Goal: Task Accomplishment & Management: Complete application form

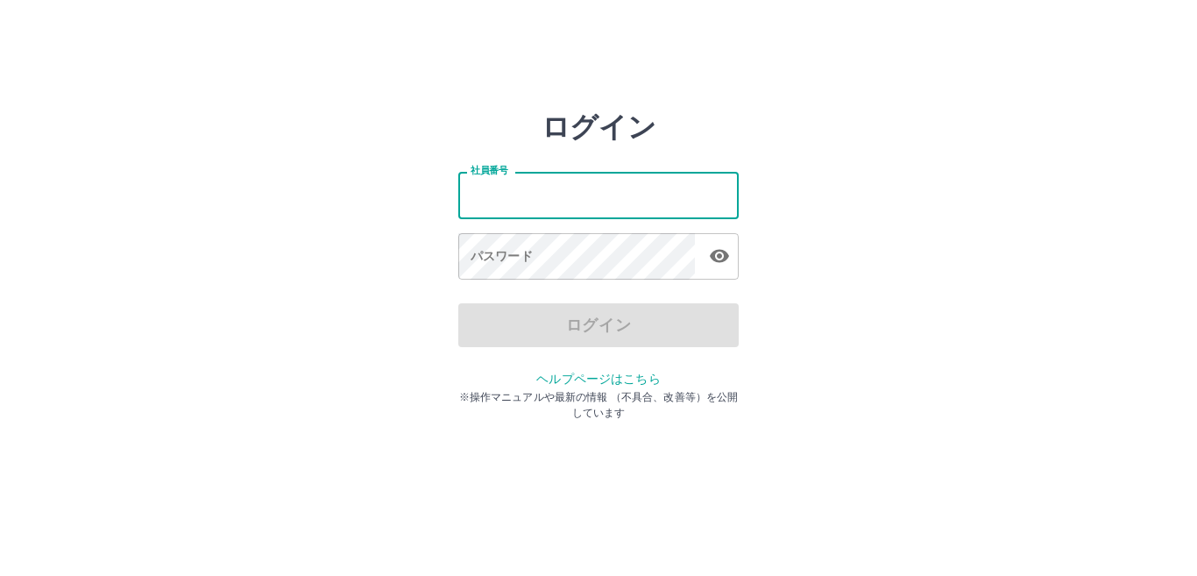
click at [528, 199] on input "社員番号" at bounding box center [598, 195] width 280 height 46
type input "*******"
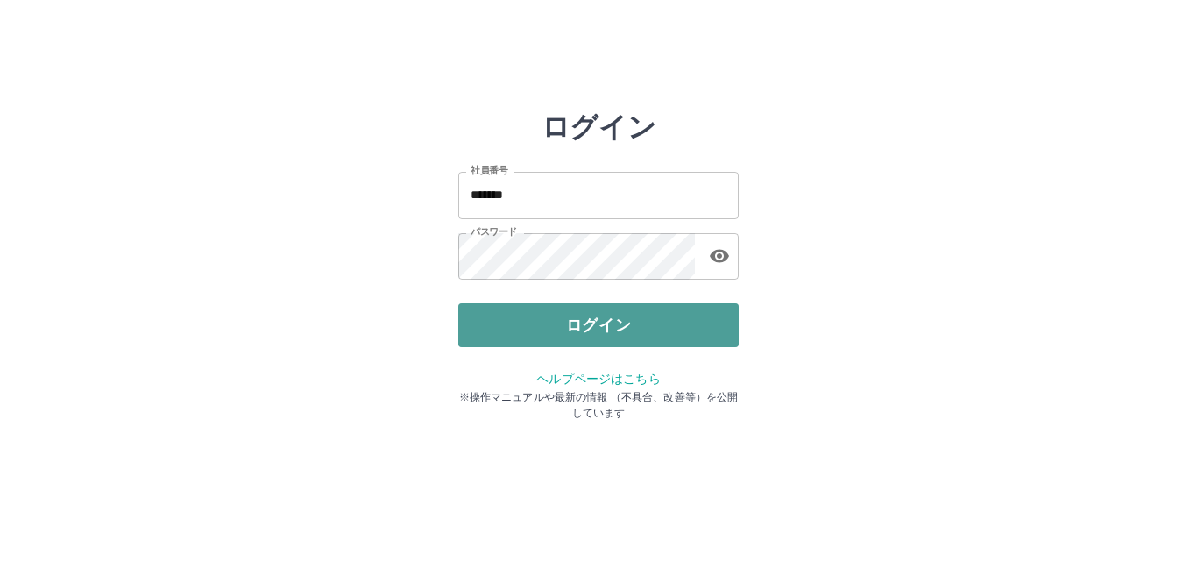
click at [556, 317] on button "ログイン" at bounding box center [598, 325] width 280 height 44
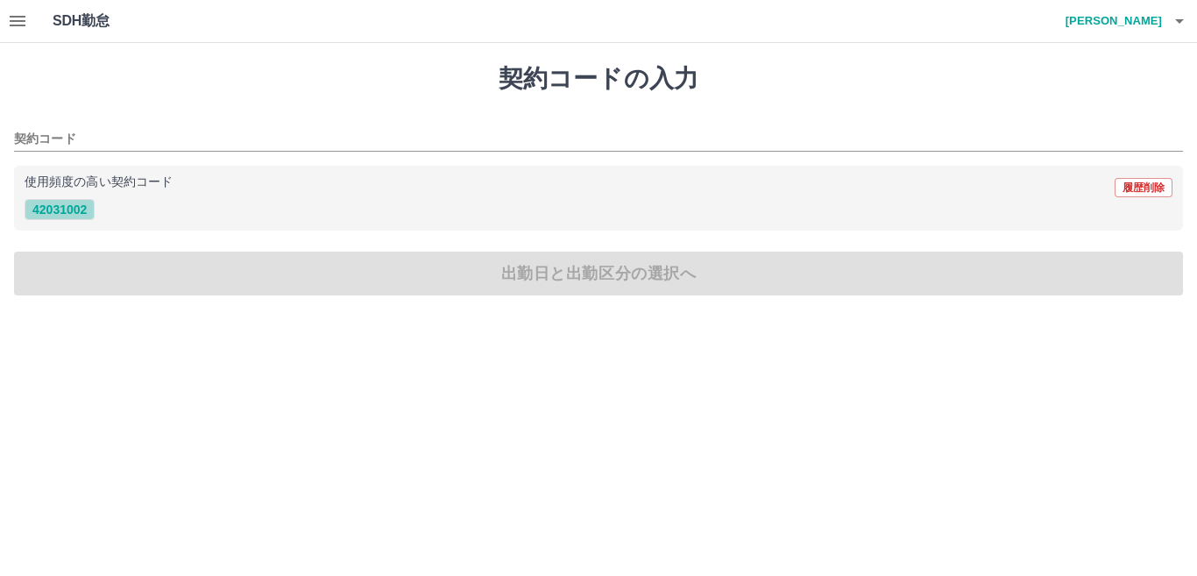
click at [79, 217] on button "42031002" at bounding box center [60, 209] width 70 height 21
type input "********"
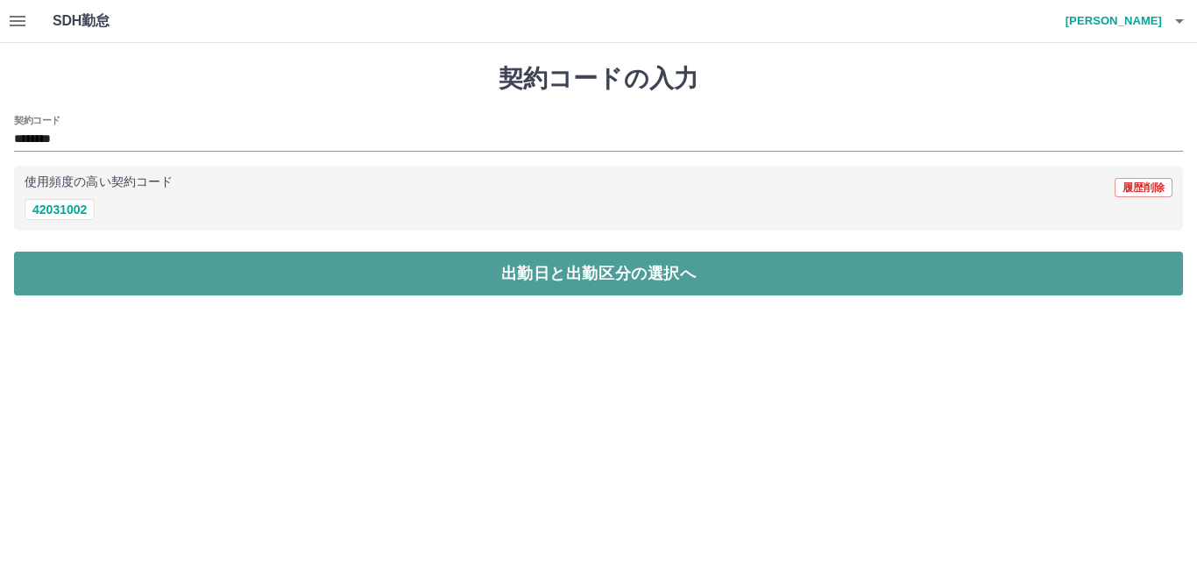
click at [514, 270] on button "出勤日と出勤区分の選択へ" at bounding box center [598, 273] width 1169 height 44
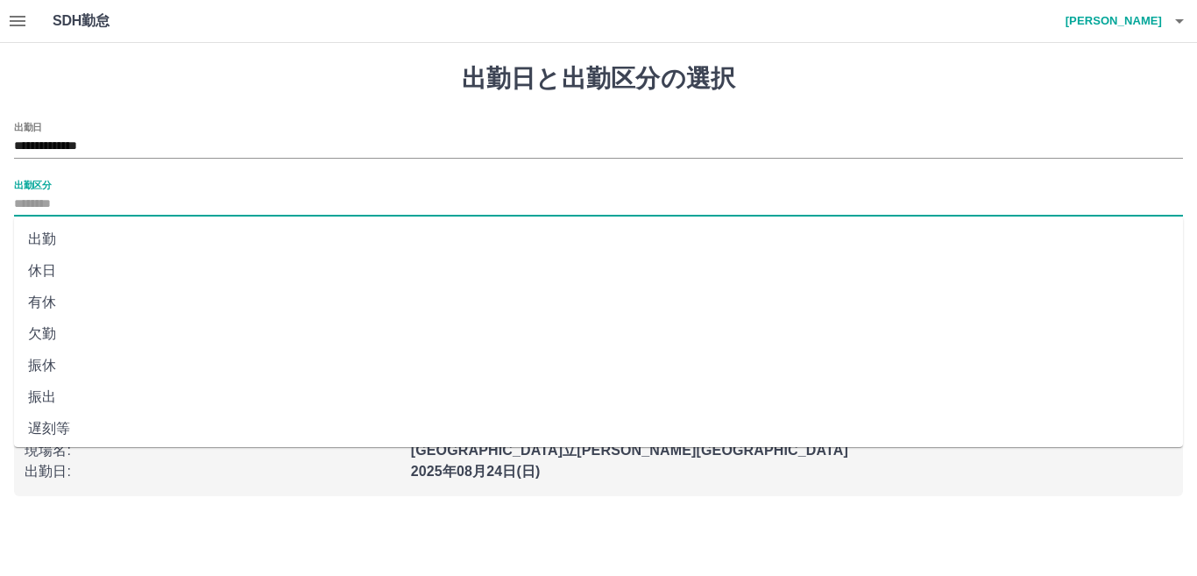
click at [21, 197] on input "出勤区分" at bounding box center [598, 205] width 1169 height 22
click at [32, 251] on li "出勤" at bounding box center [598, 239] width 1169 height 32
type input "**"
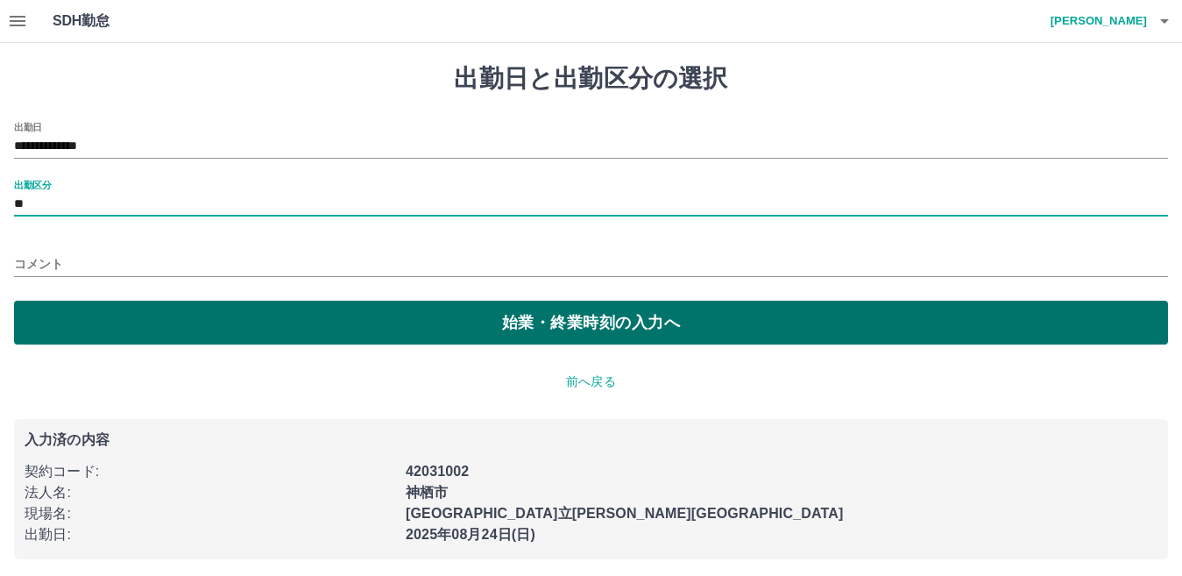
click at [540, 319] on button "始業・終業時刻の入力へ" at bounding box center [591, 323] width 1154 height 44
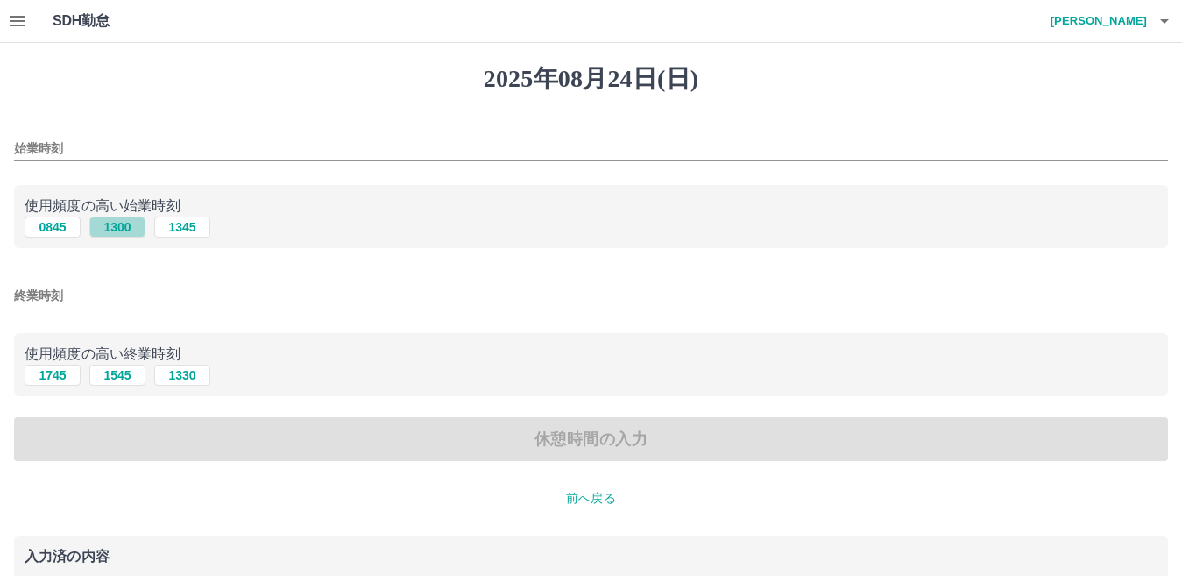
click at [110, 225] on button "1300" at bounding box center [117, 226] width 56 height 21
type input "****"
click at [38, 381] on button "1745" at bounding box center [53, 374] width 56 height 21
type input "****"
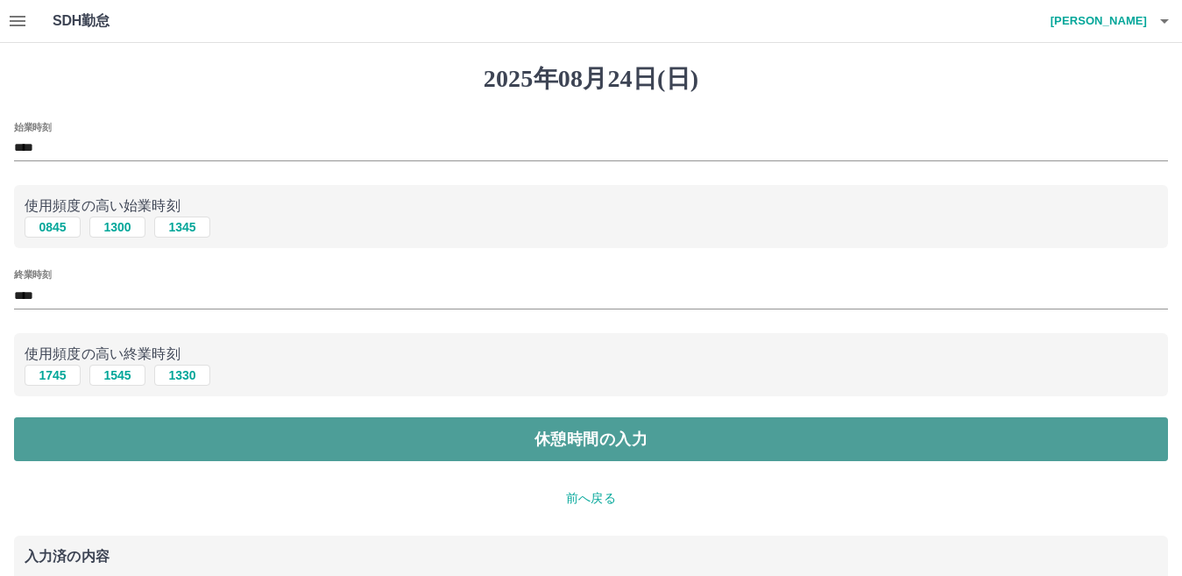
click at [496, 437] on button "休憩時間の入力" at bounding box center [591, 439] width 1154 height 44
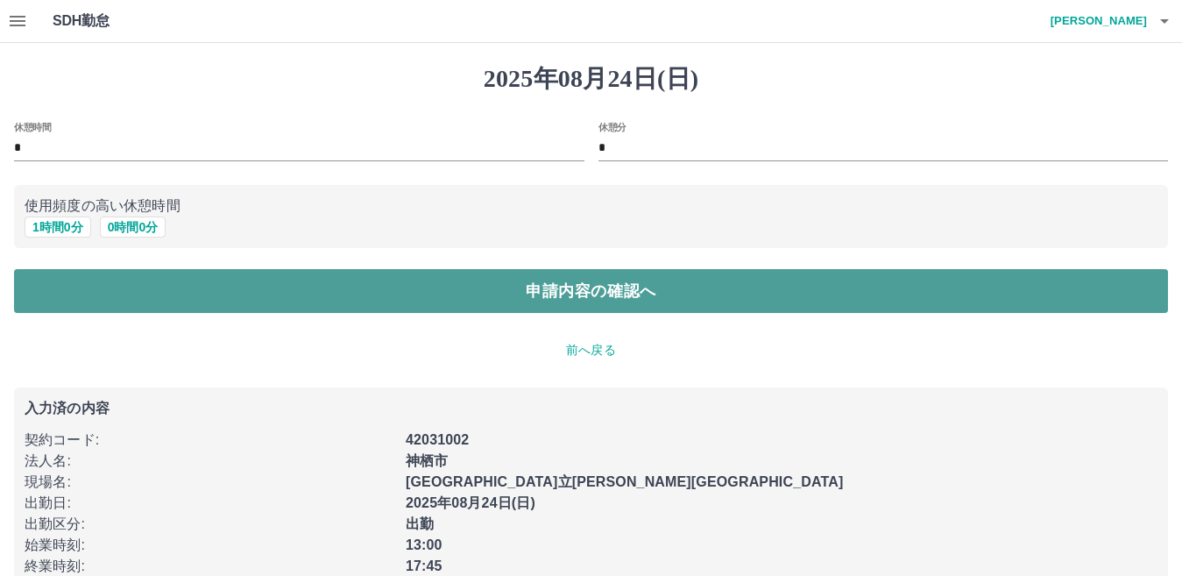
click at [633, 288] on button "申請内容の確認へ" at bounding box center [591, 291] width 1154 height 44
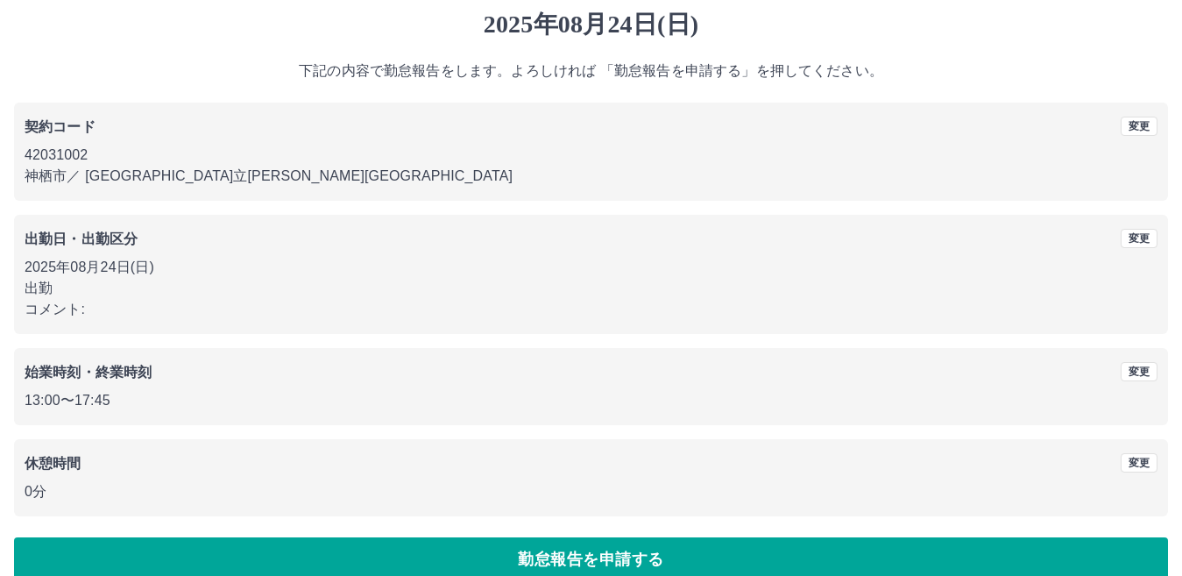
scroll to position [81, 0]
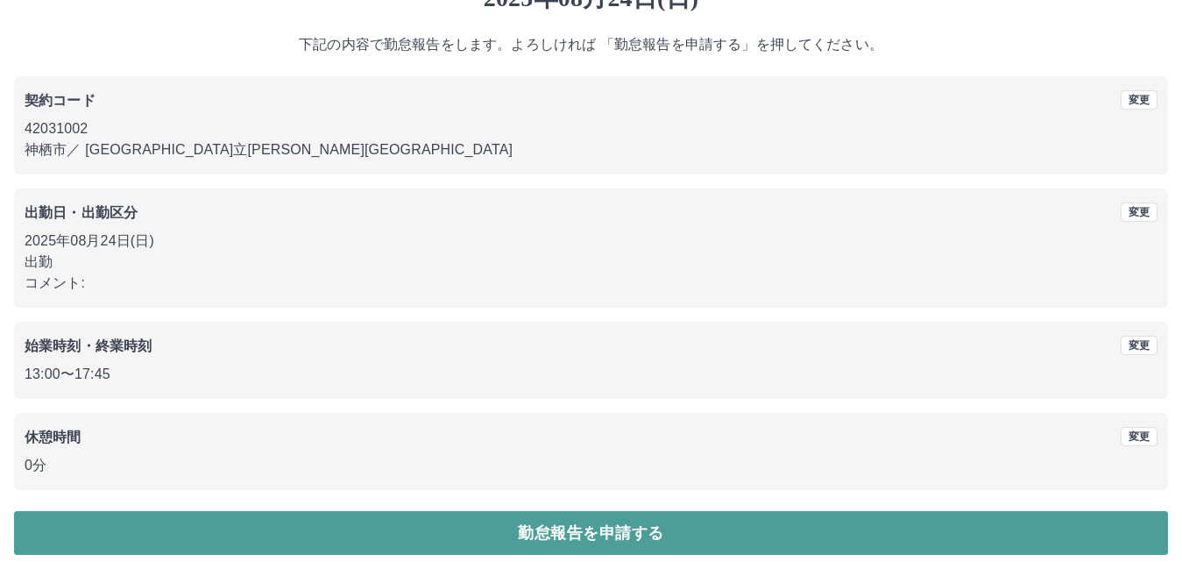
click at [647, 541] on button "勤怠報告を申請する" at bounding box center [591, 533] width 1154 height 44
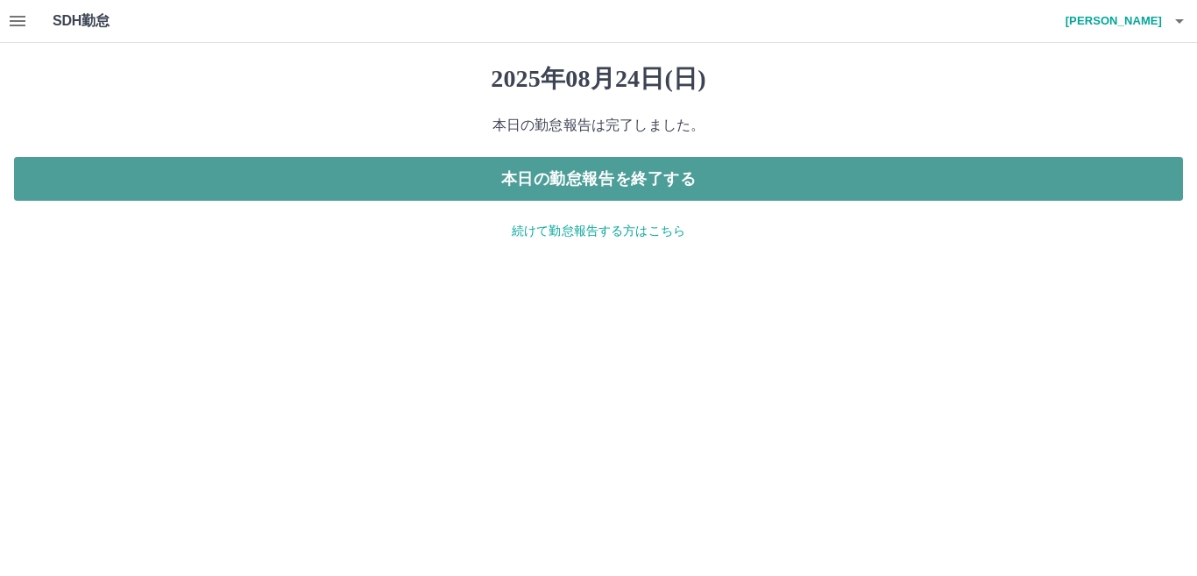
click at [575, 176] on button "本日の勤怠報告を終了する" at bounding box center [598, 179] width 1169 height 44
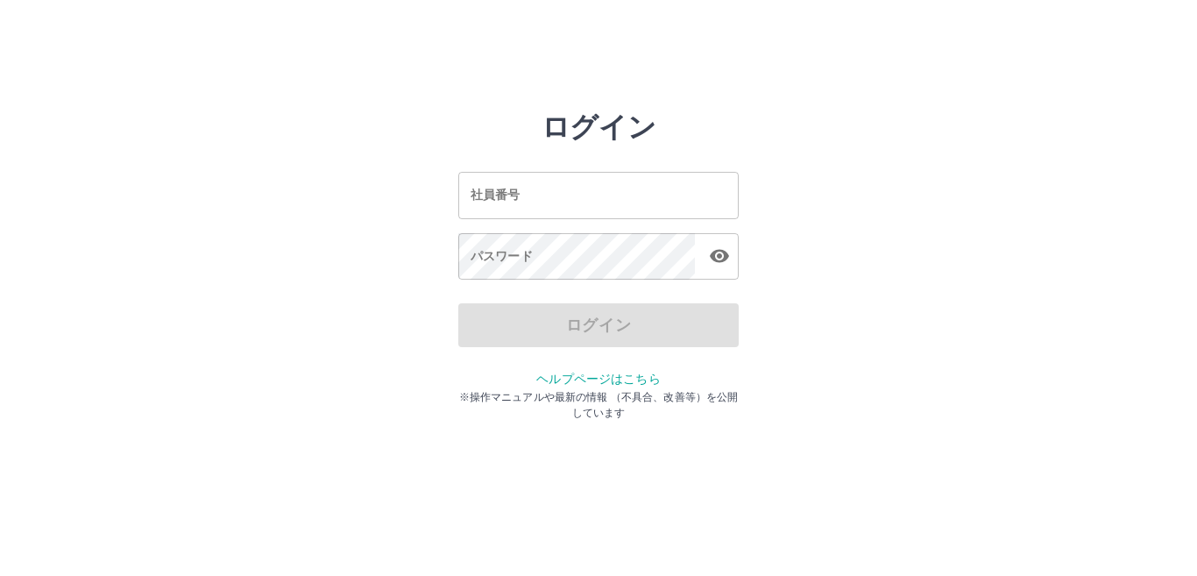
click at [489, 195] on input "社員番号" at bounding box center [598, 195] width 280 height 46
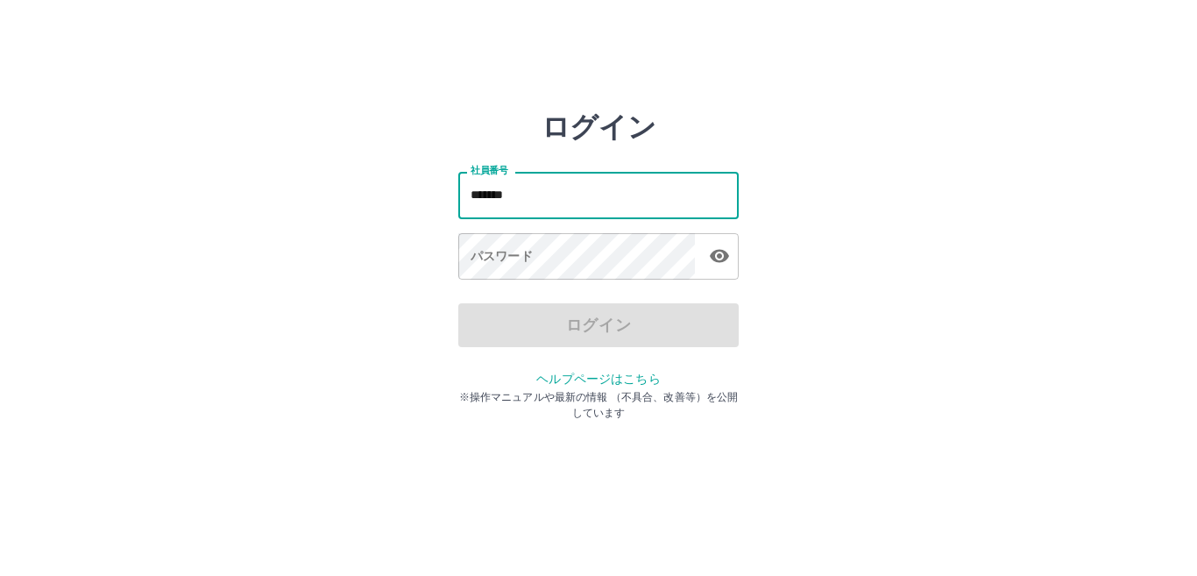
type input "*******"
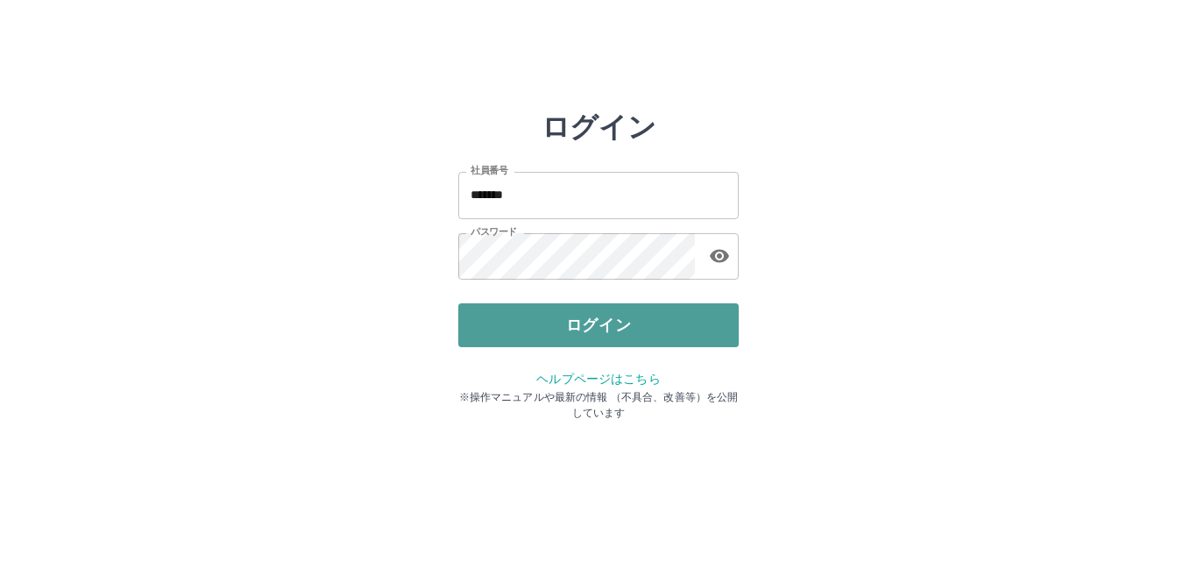
click at [589, 322] on button "ログイン" at bounding box center [598, 325] width 280 height 44
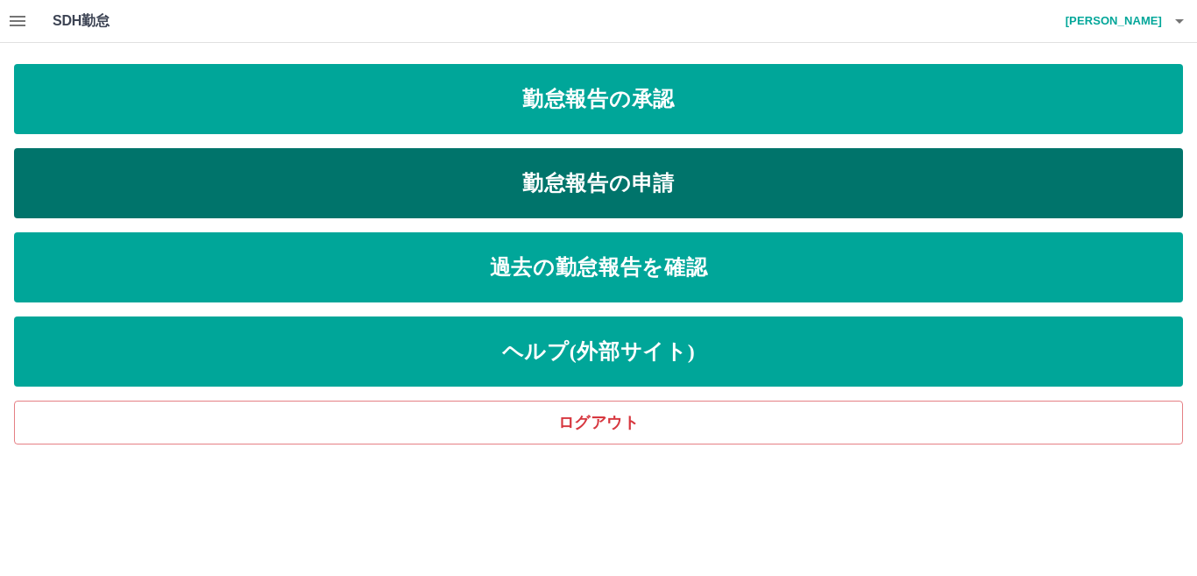
click at [595, 188] on link "勤怠報告の申請" at bounding box center [598, 183] width 1169 height 70
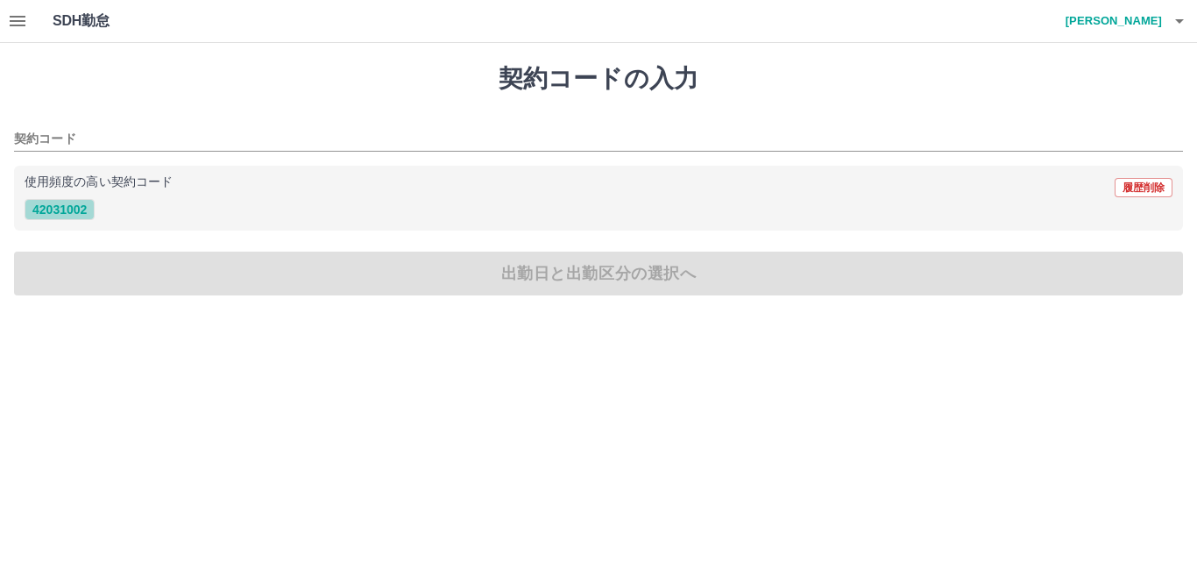
click at [63, 212] on button "42031002" at bounding box center [60, 209] width 70 height 21
type input "********"
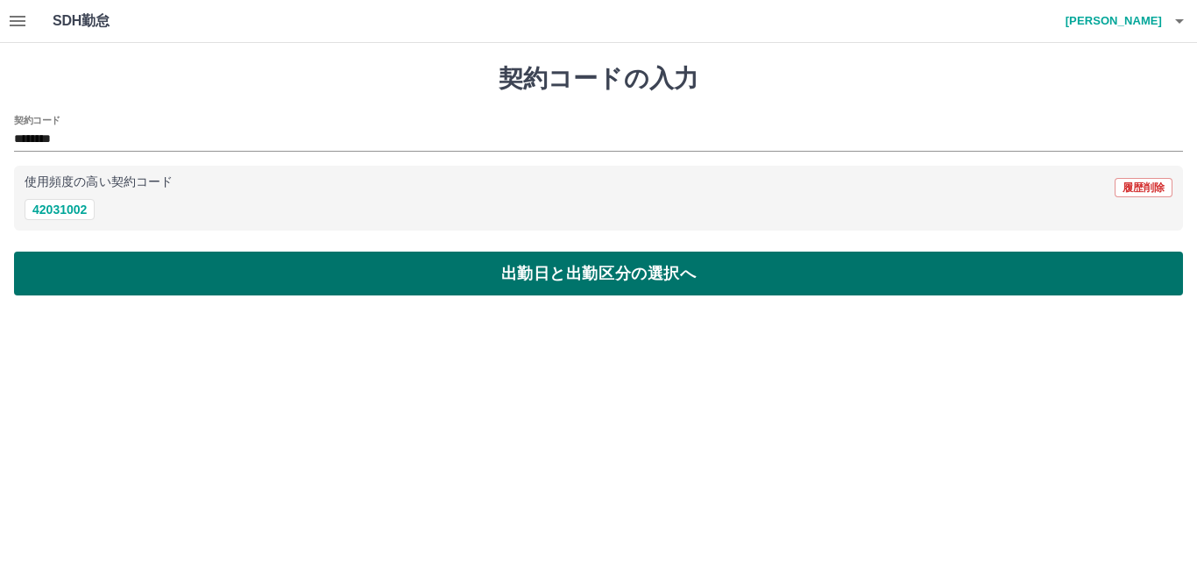
click at [396, 279] on button "出勤日と出勤区分の選択へ" at bounding box center [598, 273] width 1169 height 44
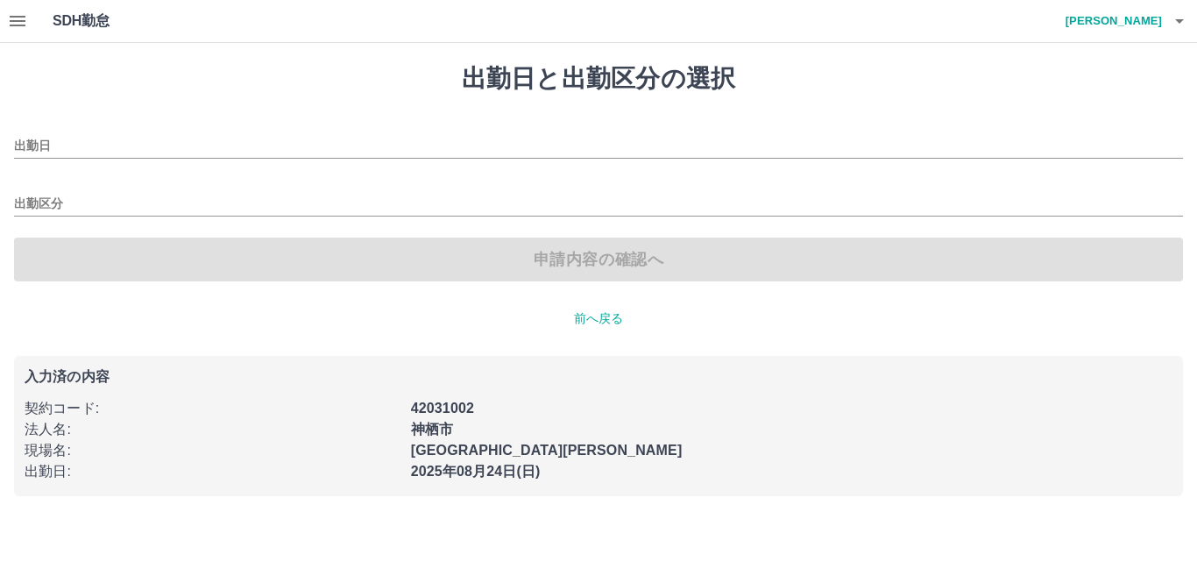
type input "**********"
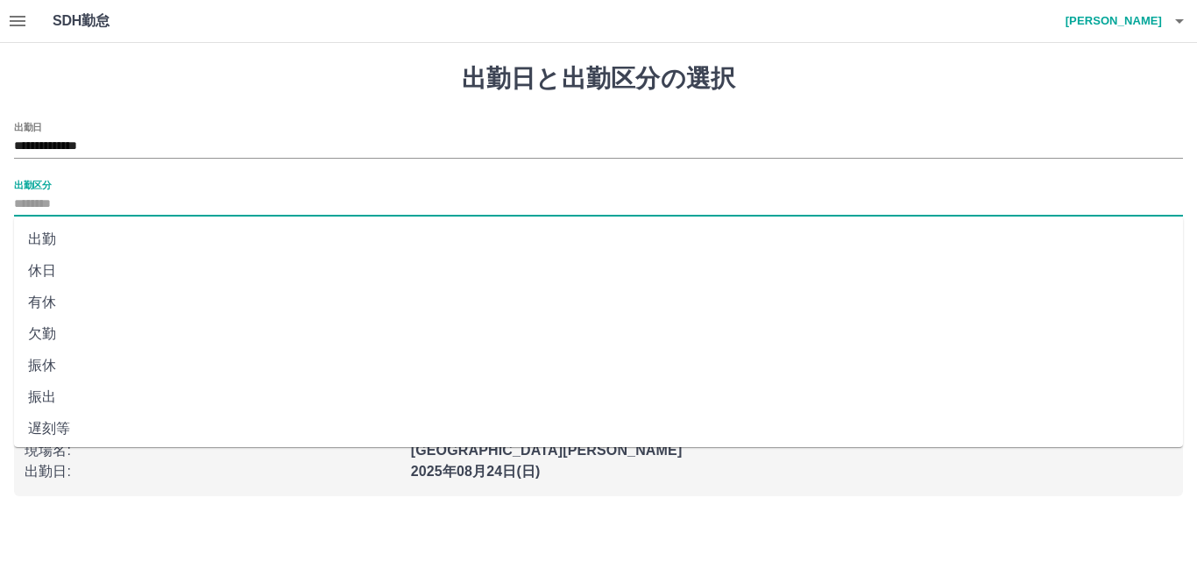
click at [100, 202] on input "出勤区分" at bounding box center [598, 205] width 1169 height 22
click at [49, 243] on li "出勤" at bounding box center [598, 239] width 1169 height 32
type input "**"
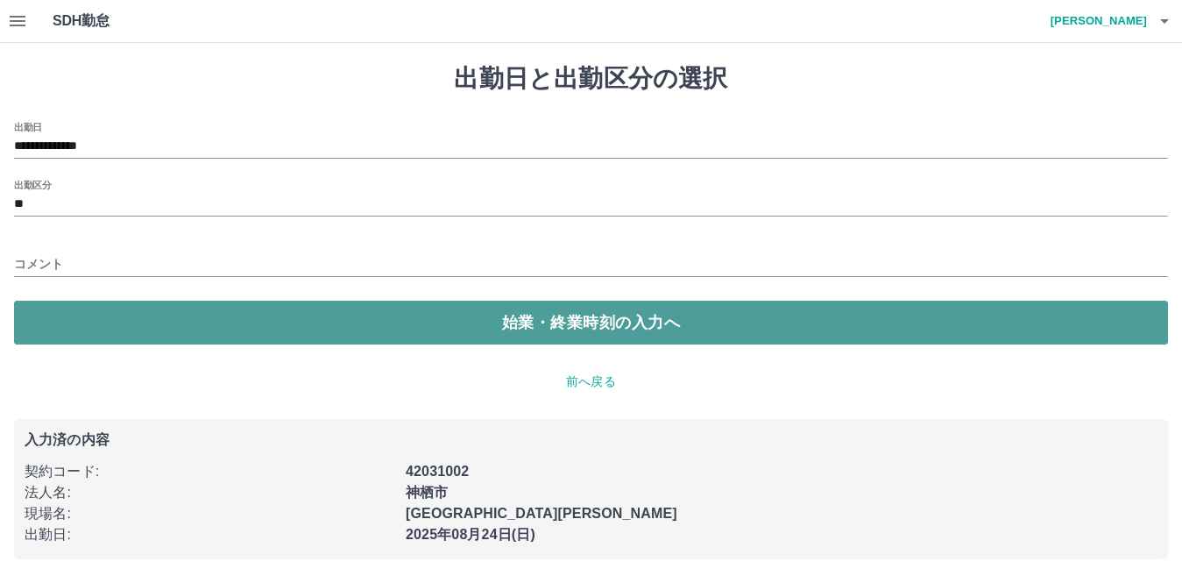
click at [305, 318] on button "始業・終業時刻の入力へ" at bounding box center [591, 323] width 1154 height 44
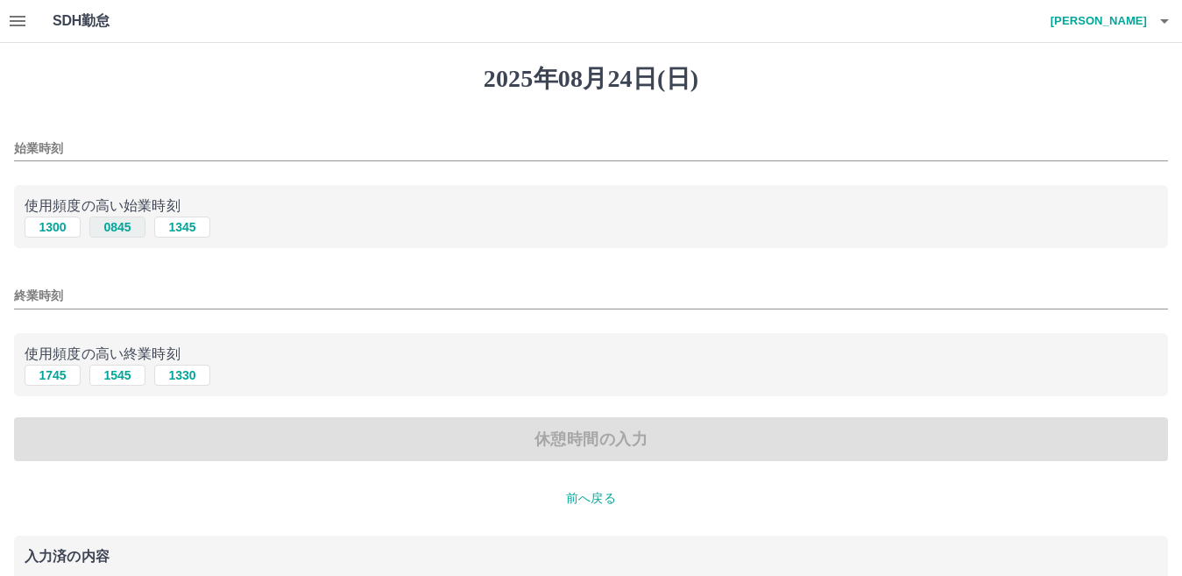
click at [107, 225] on button "0845" at bounding box center [117, 226] width 56 height 21
type input "****"
click at [53, 378] on button "1745" at bounding box center [53, 374] width 56 height 21
type input "****"
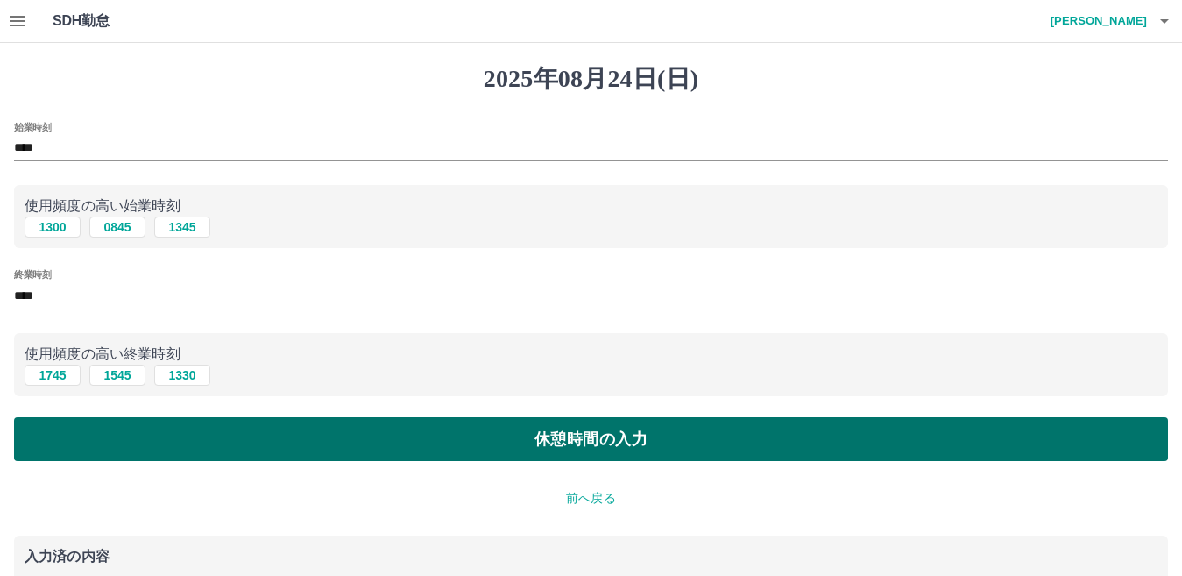
click at [584, 442] on button "休憩時間の入力" at bounding box center [591, 439] width 1154 height 44
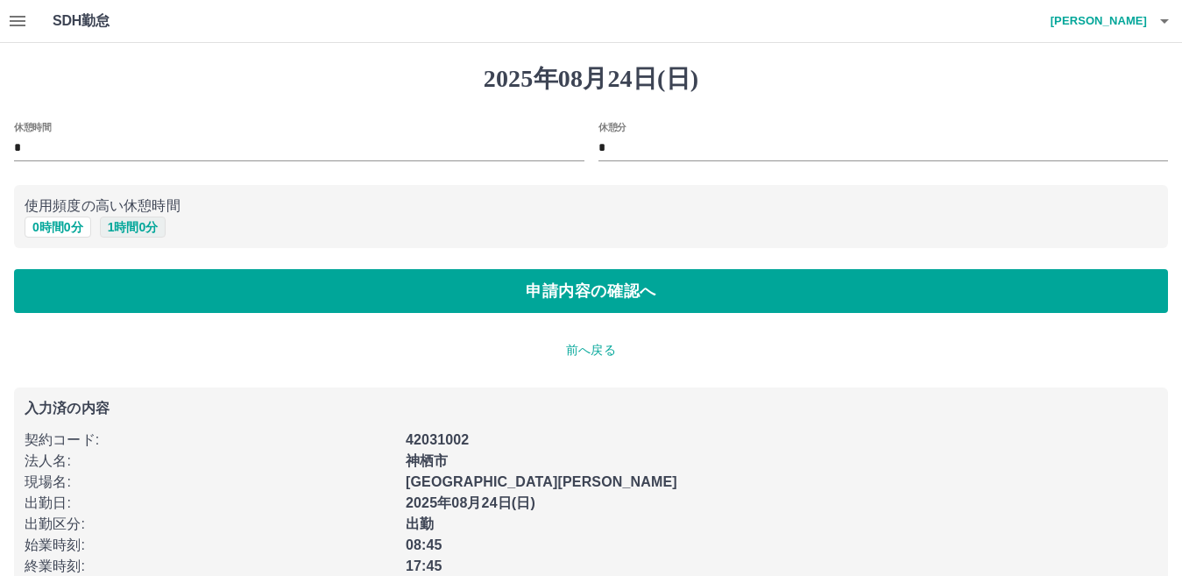
click at [146, 228] on button "1 時間 0 分" at bounding box center [133, 226] width 67 height 21
type input "*"
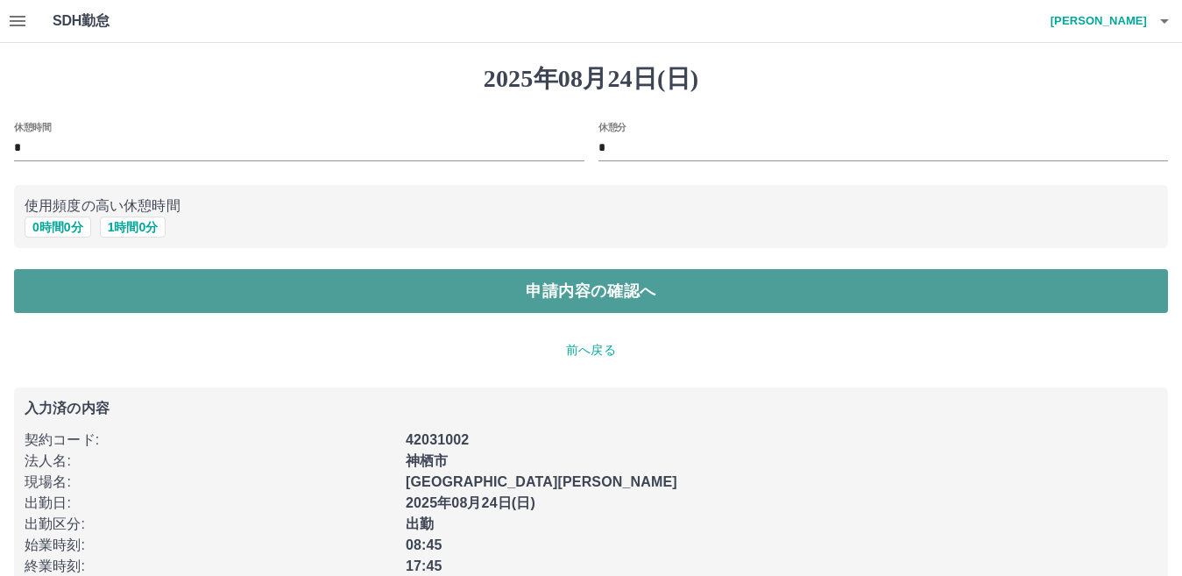
click at [530, 288] on button "申請内容の確認へ" at bounding box center [591, 291] width 1154 height 44
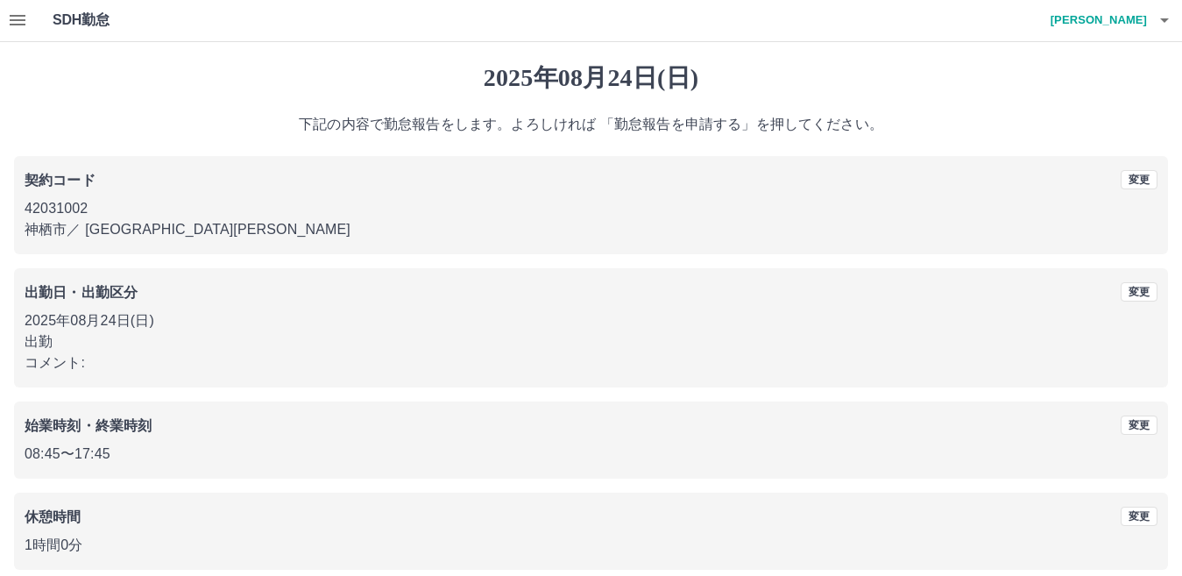
scroll to position [81, 0]
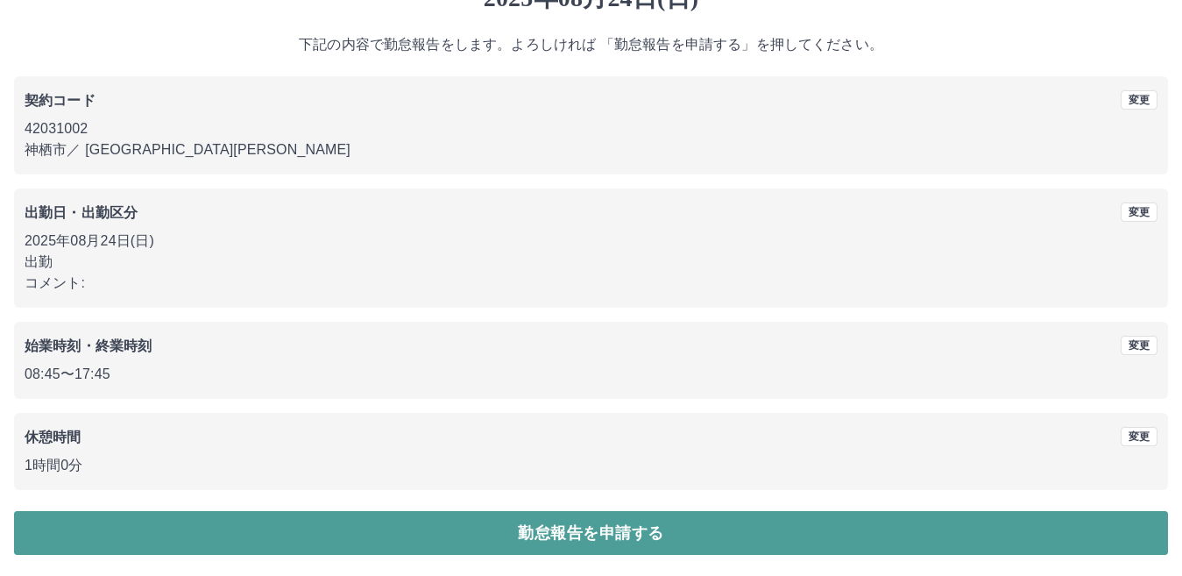
click at [557, 533] on button "勤怠報告を申請する" at bounding box center [591, 533] width 1154 height 44
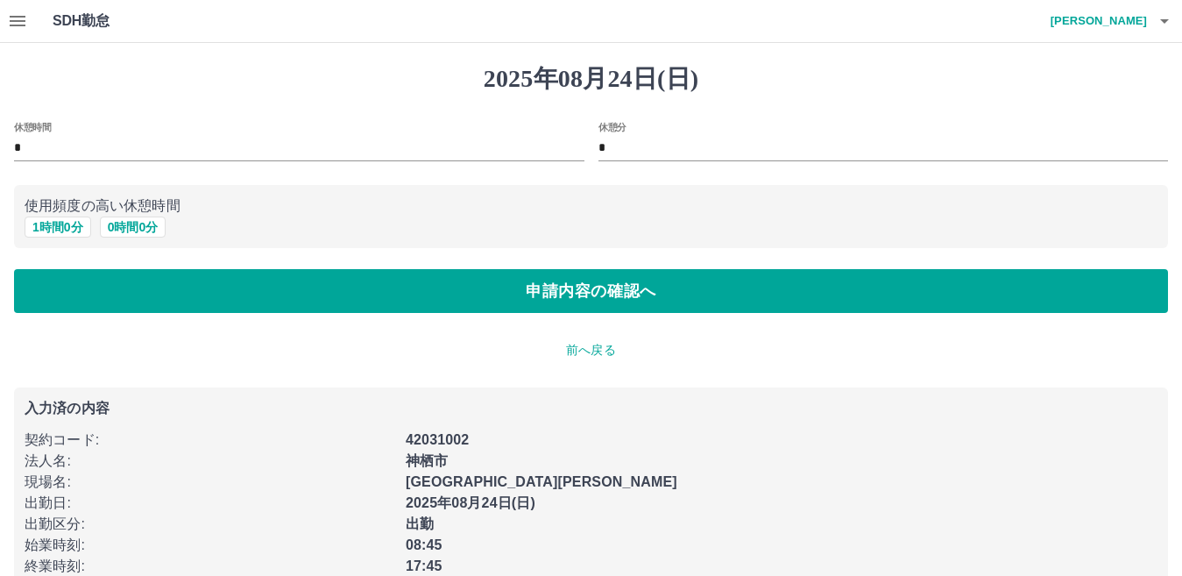
click at [19, 24] on icon "button" at bounding box center [17, 21] width 21 height 21
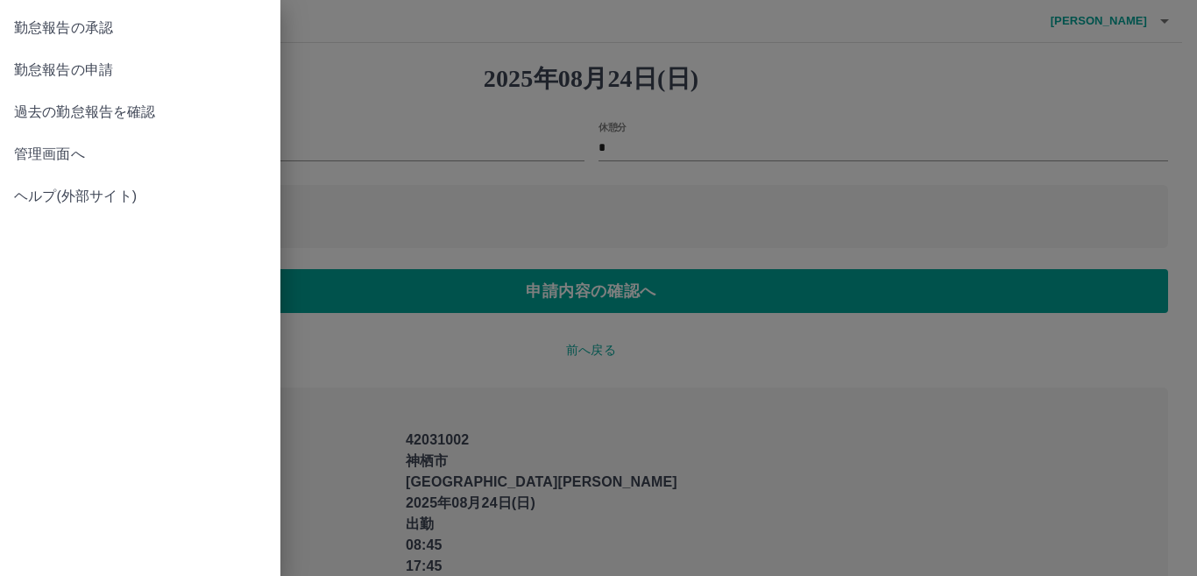
click at [107, 30] on span "勤怠報告の承認" at bounding box center [140, 28] width 252 height 21
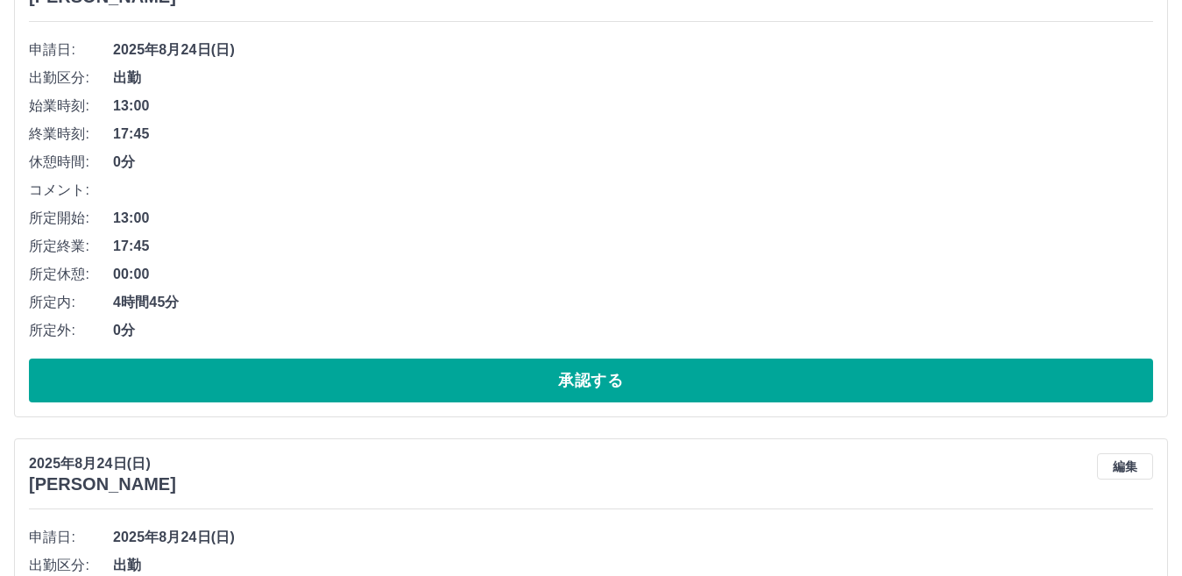
scroll to position [263, 0]
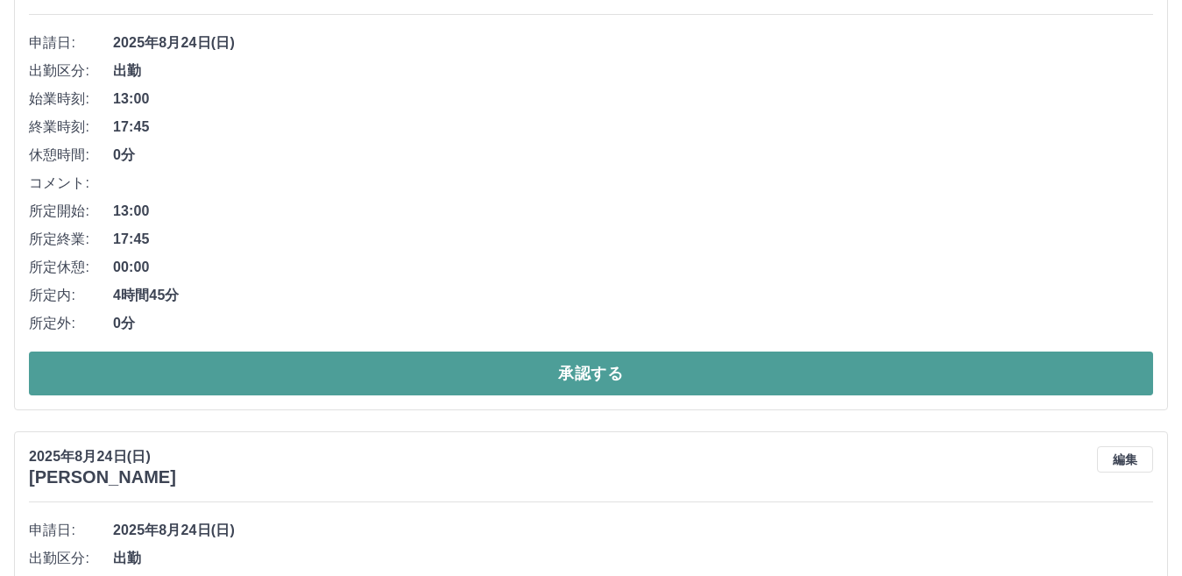
click at [555, 378] on button "承認する" at bounding box center [591, 373] width 1124 height 44
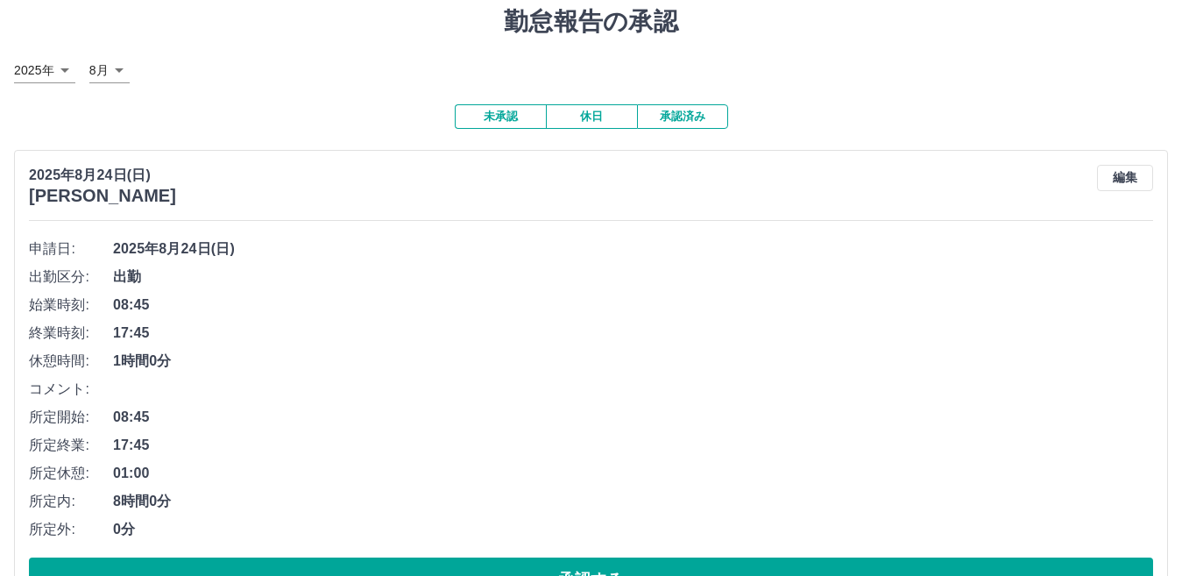
scroll to position [88, 0]
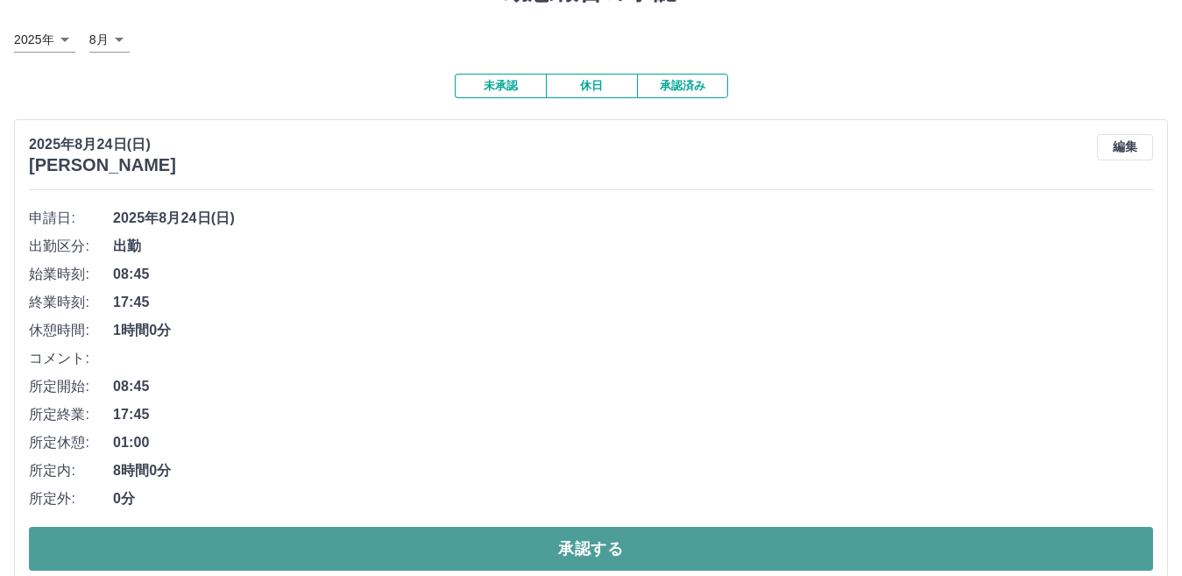
click at [585, 541] on button "承認する" at bounding box center [591, 549] width 1124 height 44
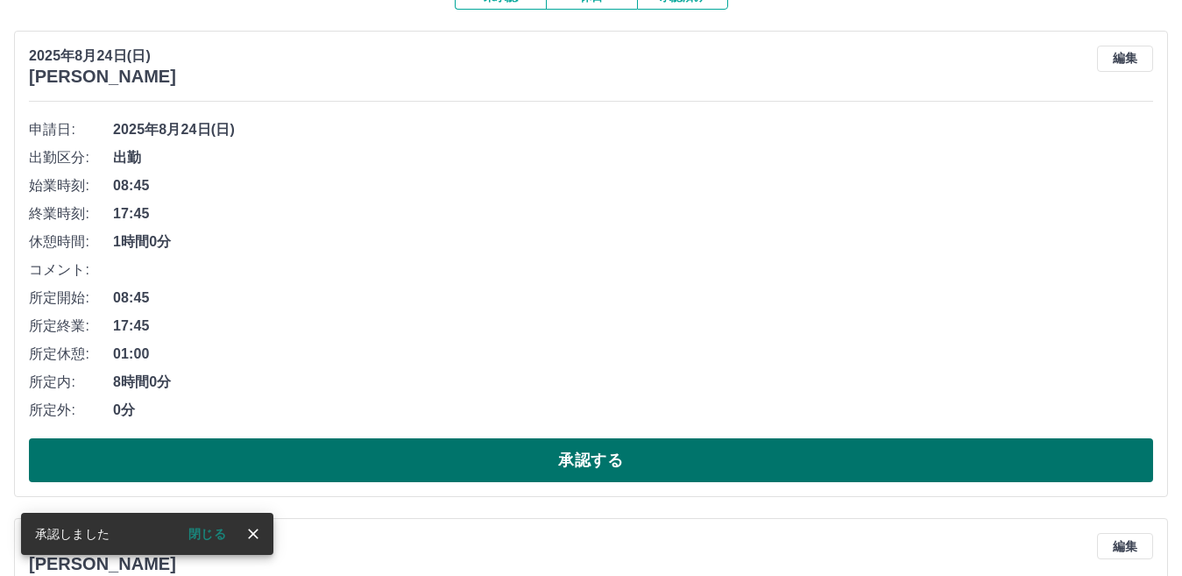
scroll to position [175, 0]
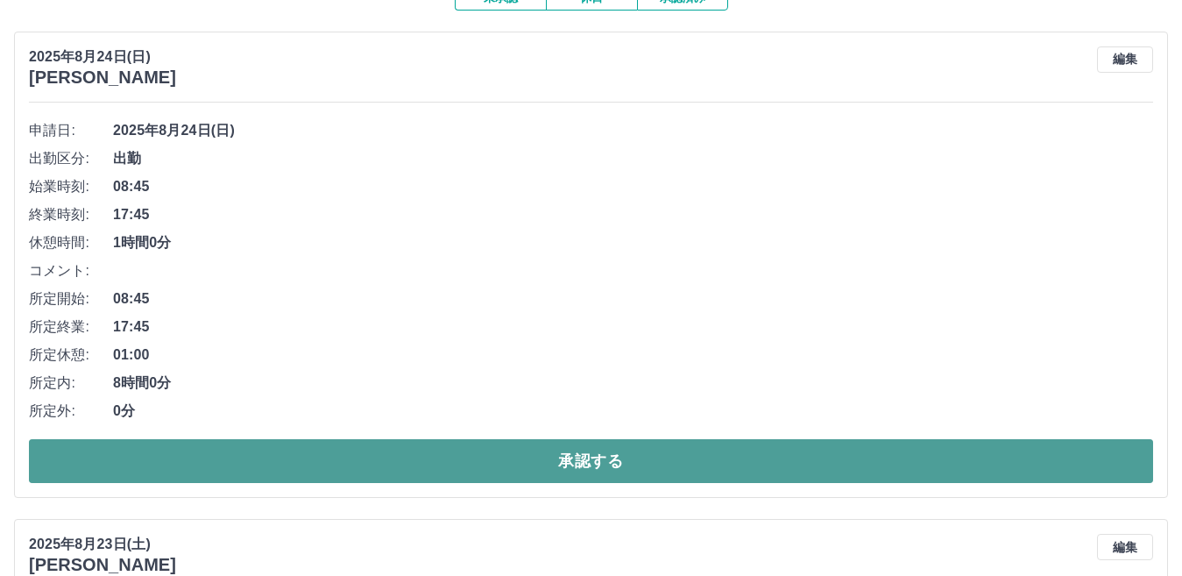
click at [575, 461] on button "承認する" at bounding box center [591, 461] width 1124 height 44
click at [583, 458] on button "承認する" at bounding box center [591, 461] width 1124 height 44
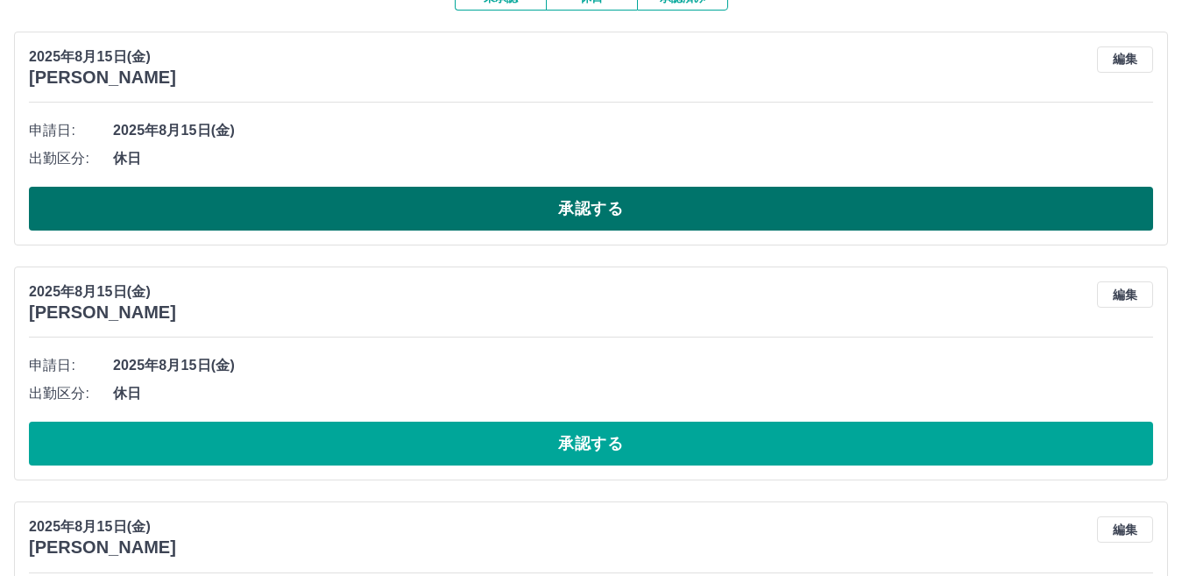
click at [573, 195] on button "承認する" at bounding box center [591, 209] width 1124 height 44
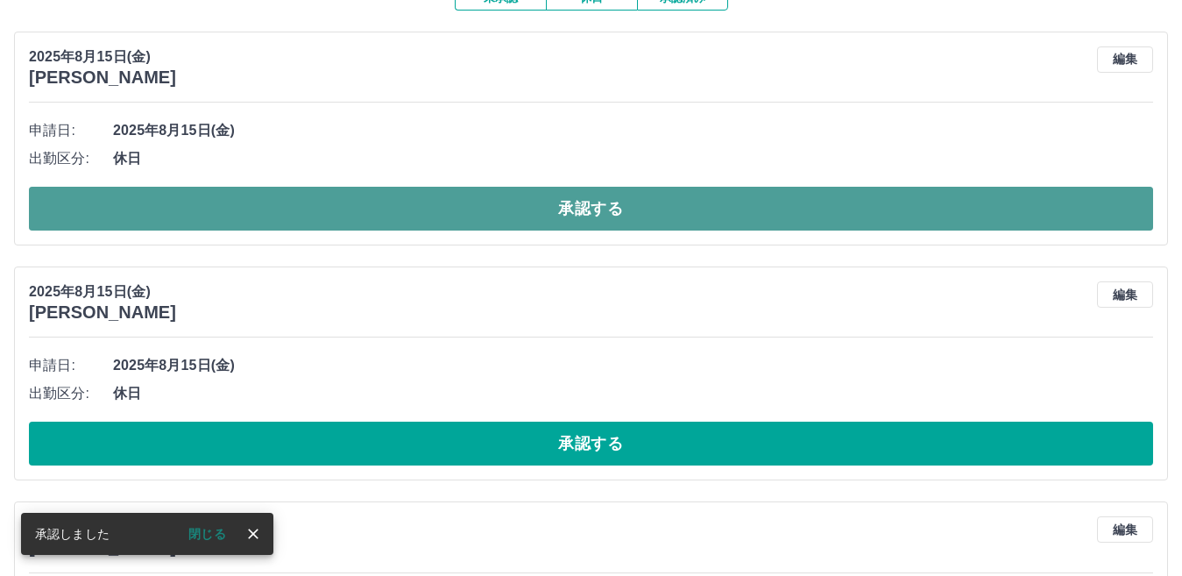
click at [569, 215] on button "承認する" at bounding box center [591, 209] width 1124 height 44
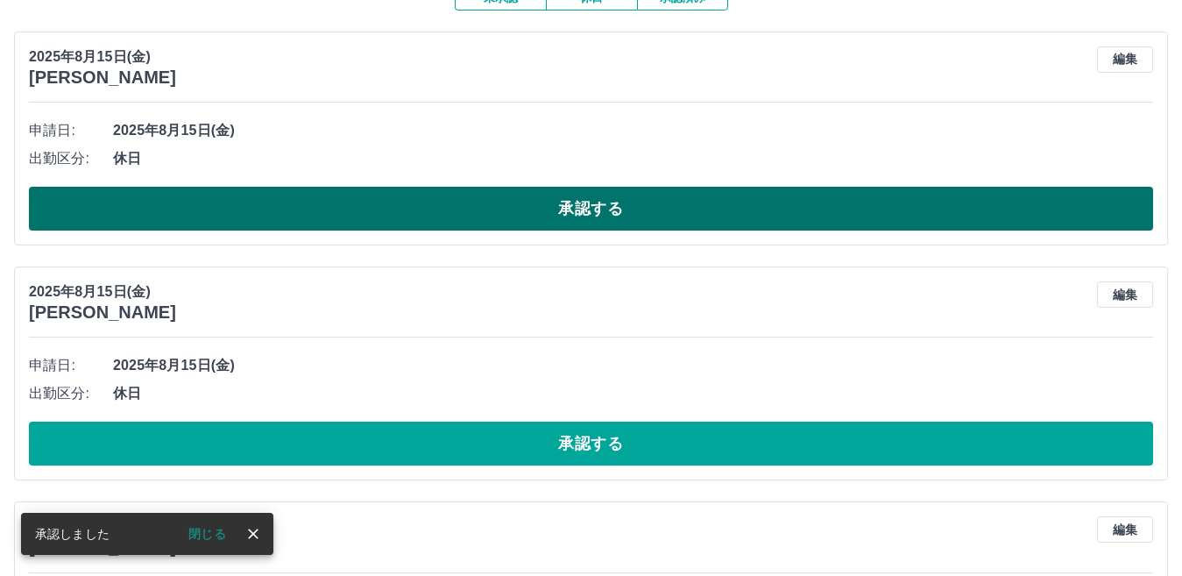
click at [550, 215] on button "承認する" at bounding box center [591, 209] width 1124 height 44
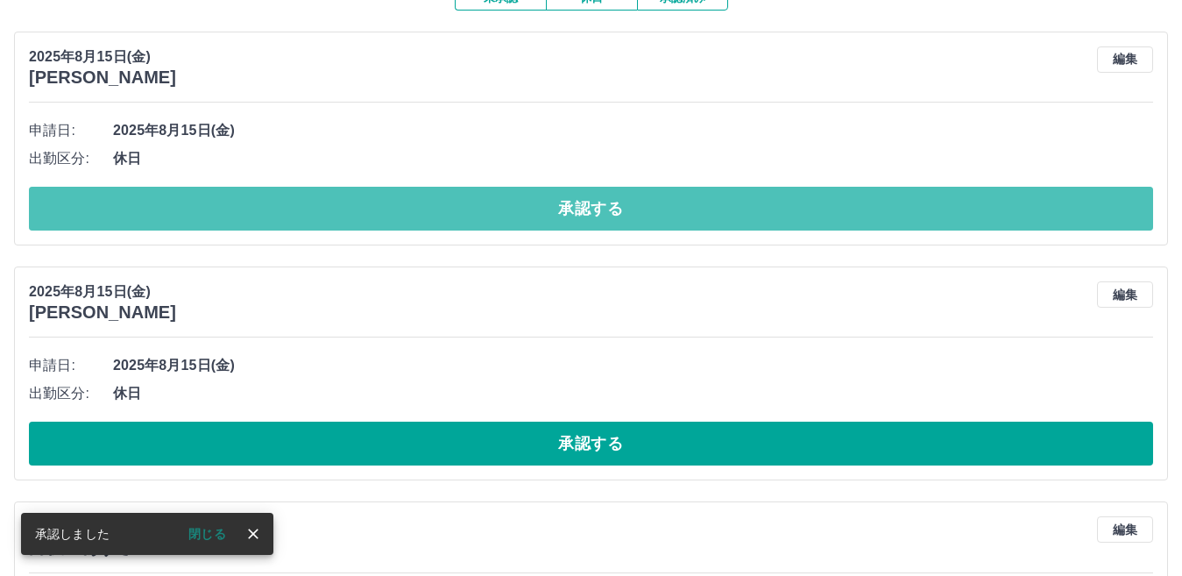
click at [550, 216] on button "承認する" at bounding box center [591, 209] width 1124 height 44
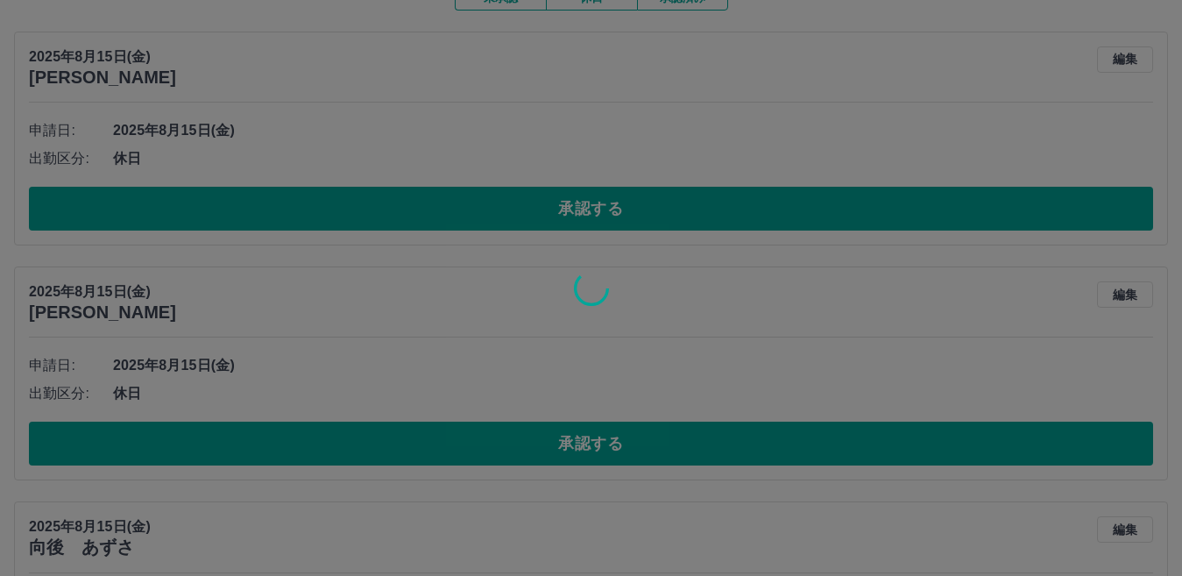
scroll to position [103, 0]
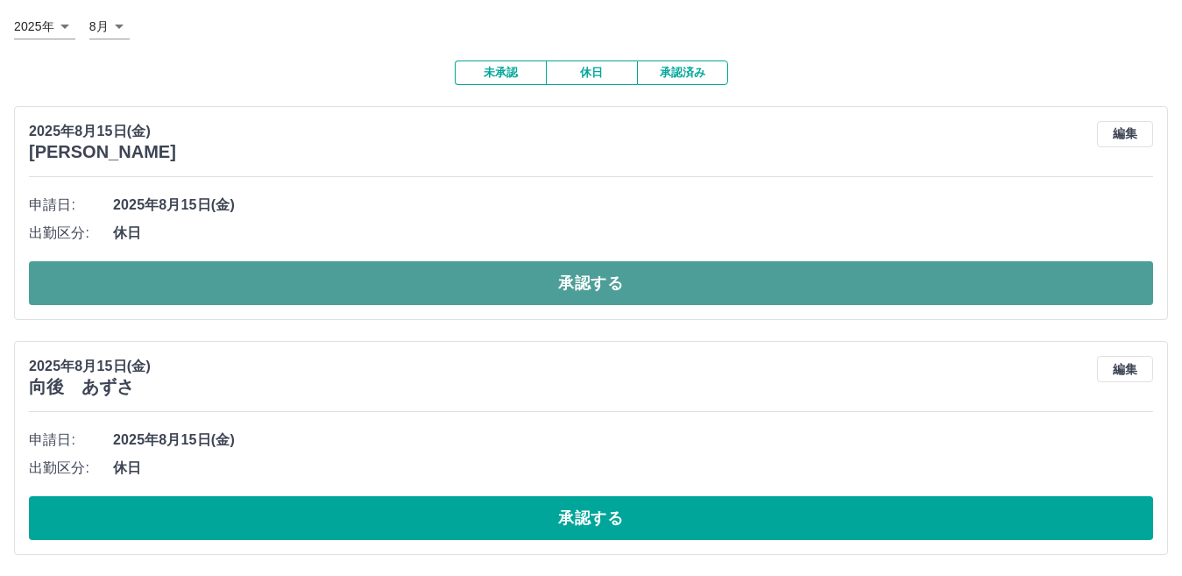
click at [588, 288] on button "承認する" at bounding box center [591, 283] width 1124 height 44
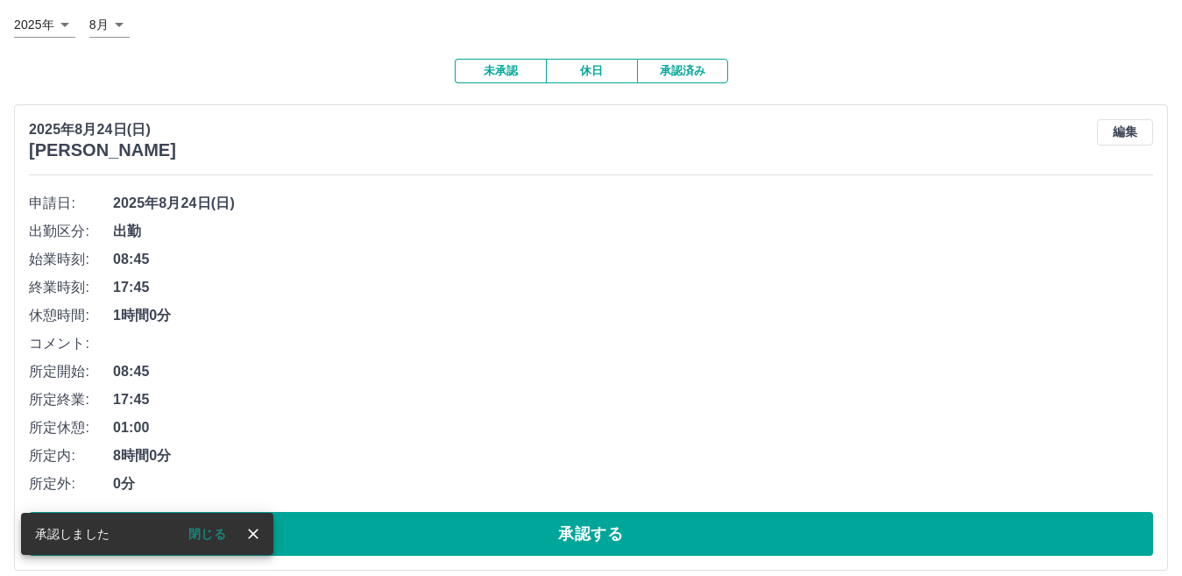
scroll to position [278, 0]
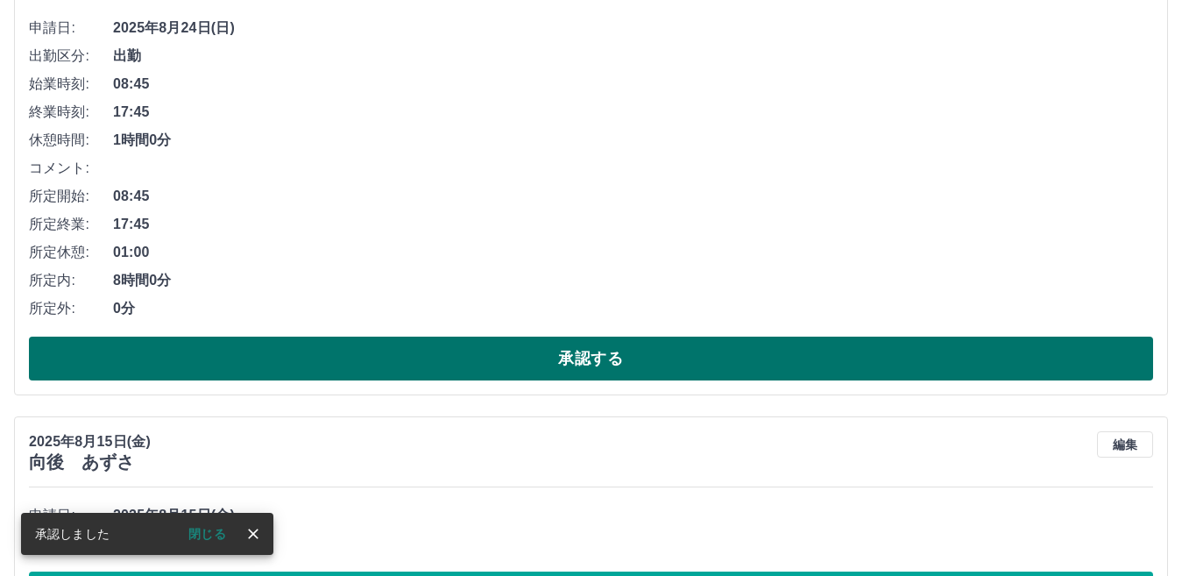
click at [583, 361] on button "承認する" at bounding box center [591, 358] width 1124 height 44
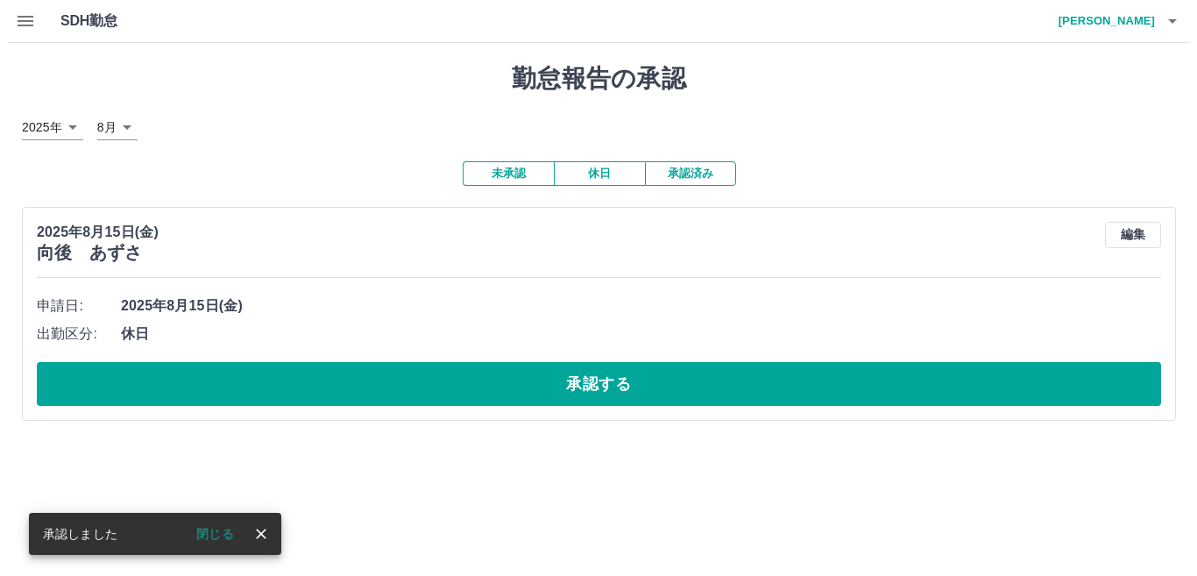
scroll to position [0, 0]
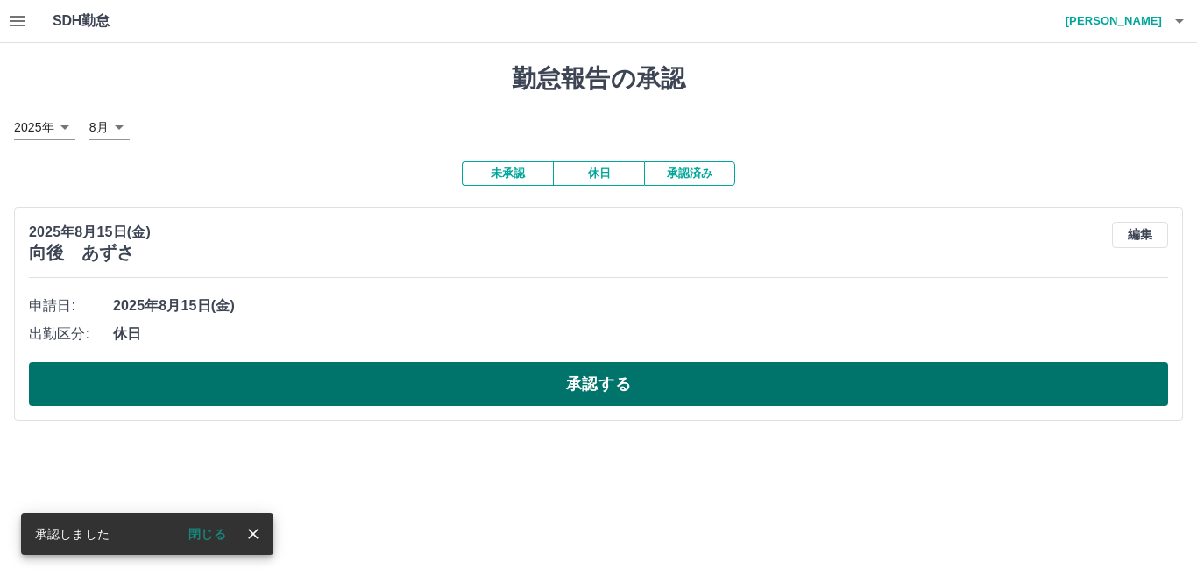
click at [562, 379] on button "承認する" at bounding box center [598, 384] width 1139 height 44
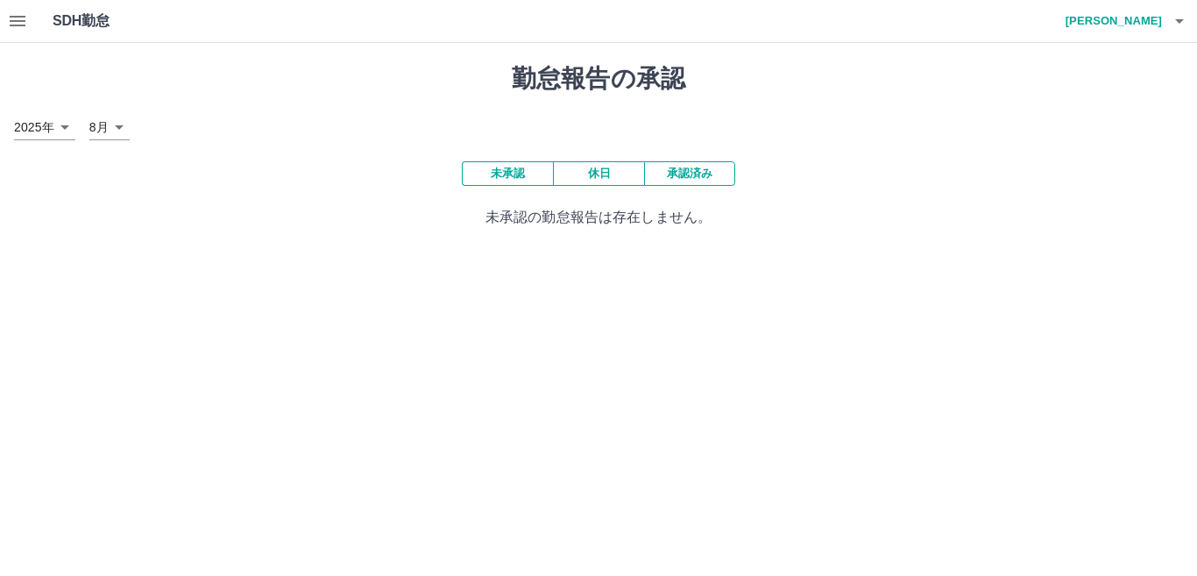
click at [1180, 21] on icon "button" at bounding box center [1179, 21] width 9 height 4
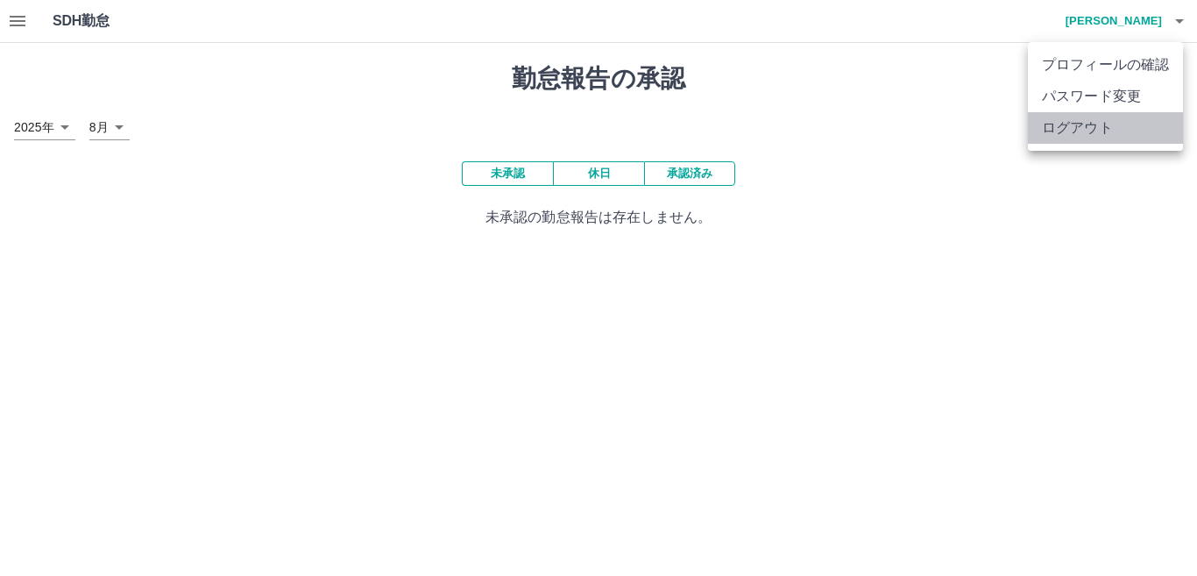
click at [1100, 135] on li "ログアウト" at bounding box center [1105, 128] width 155 height 32
